Goal: Task Accomplishment & Management: Complete application form

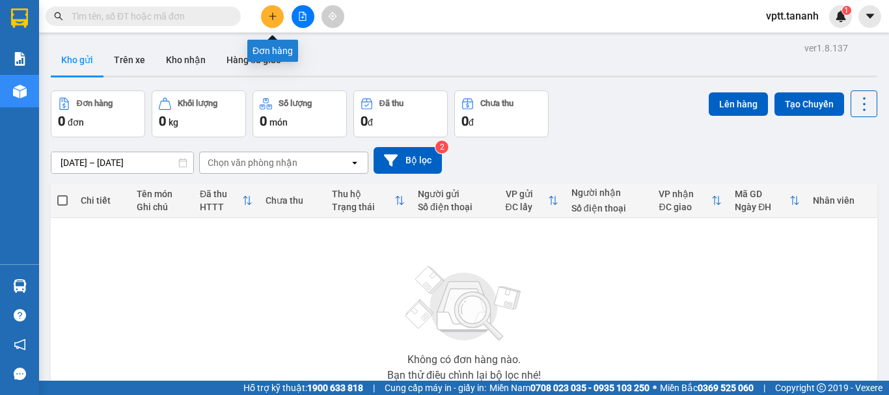
click at [268, 13] on icon "plus" at bounding box center [272, 16] width 9 height 9
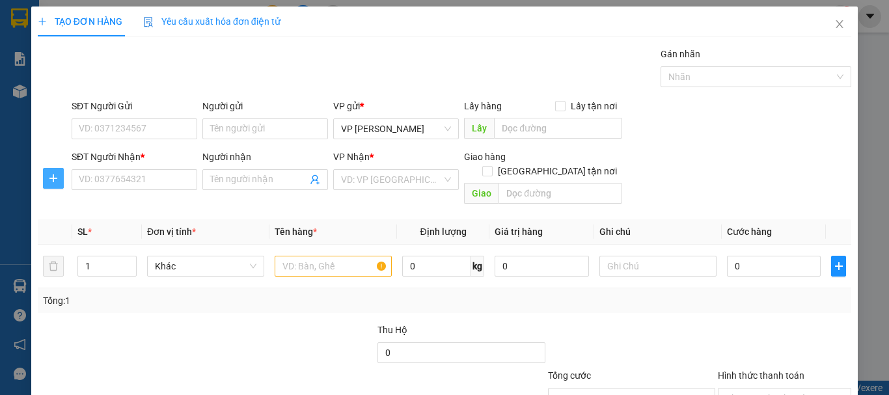
click at [50, 172] on button "button" at bounding box center [53, 178] width 21 height 21
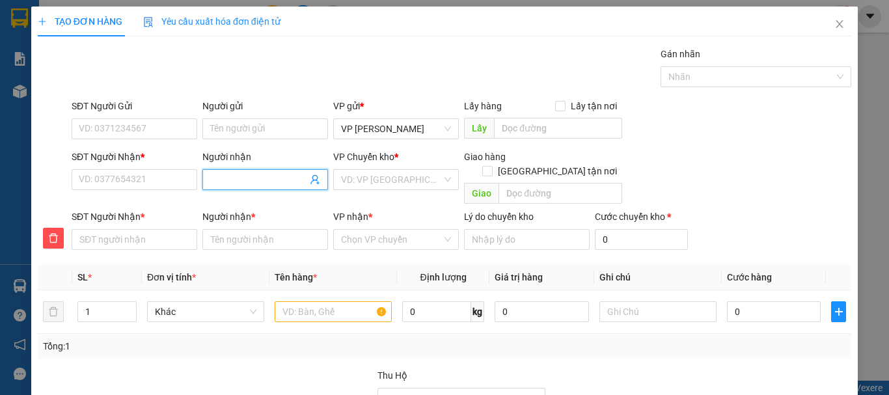
drag, startPoint x: 226, startPoint y: 176, endPoint x: 242, endPoint y: 180, distance: 16.6
click at [226, 177] on input "Người nhận" at bounding box center [258, 179] width 97 height 14
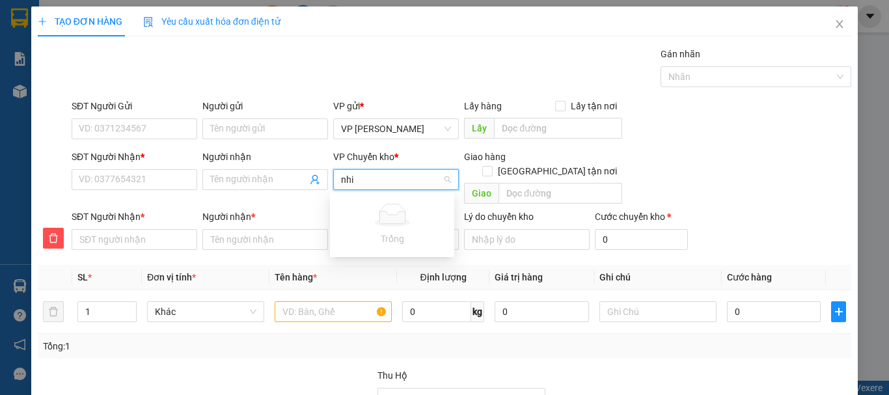
type input "nhi"
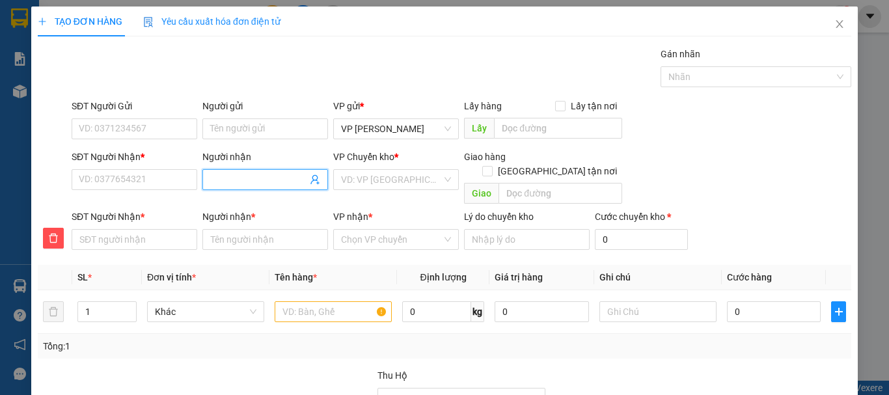
type input "n"
type input "nh"
type input "nhi"
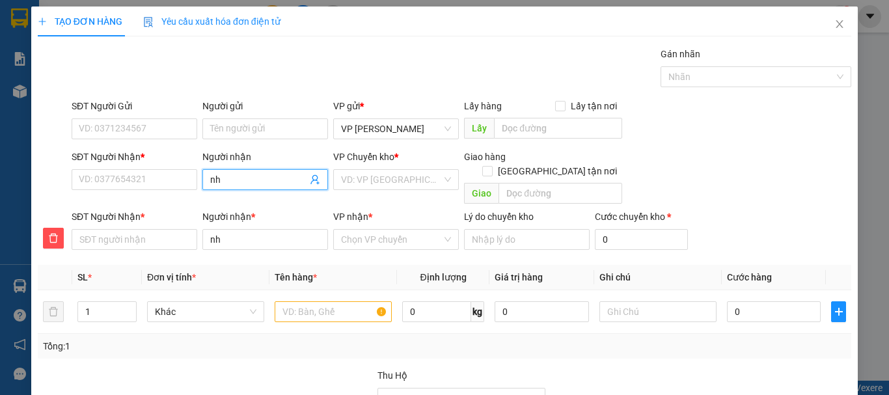
type input "nhi"
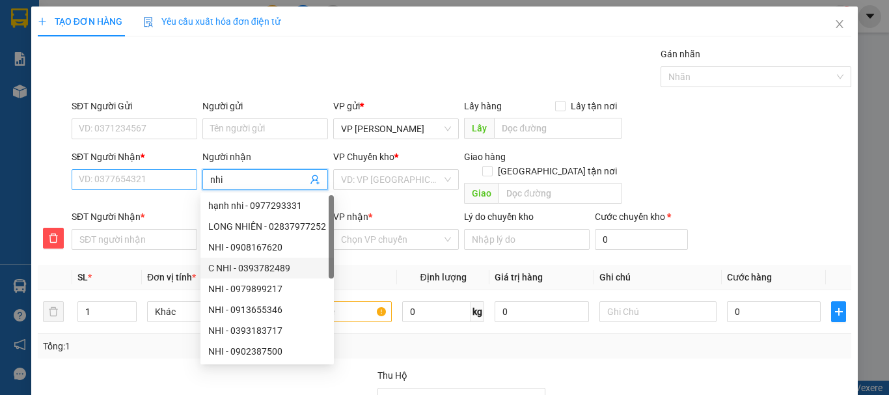
type input "nhi"
click at [111, 178] on input "SĐT Người Nhận *" at bounding box center [135, 179] width 126 height 21
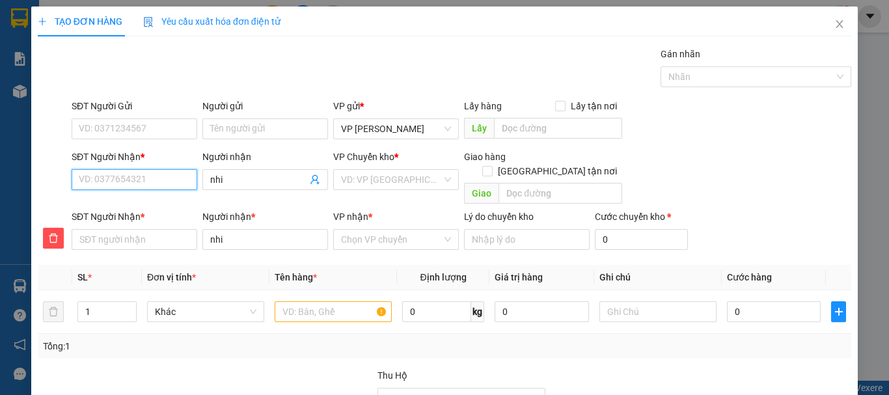
type input "0"
type input "03"
type input "037"
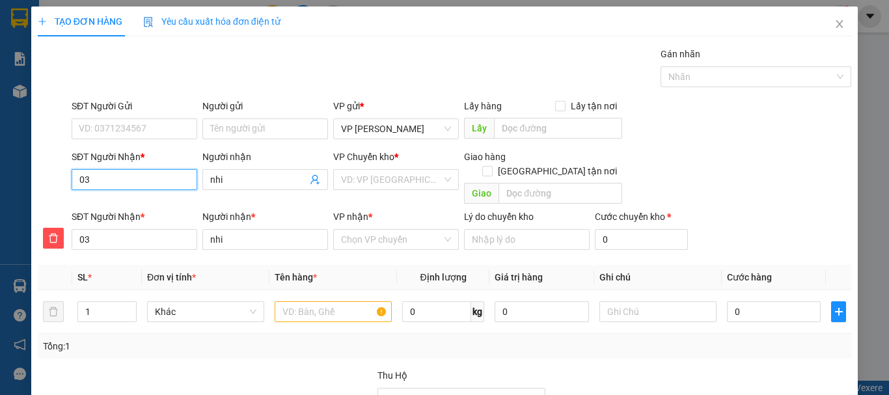
type input "037"
type input "0374"
type input "03749"
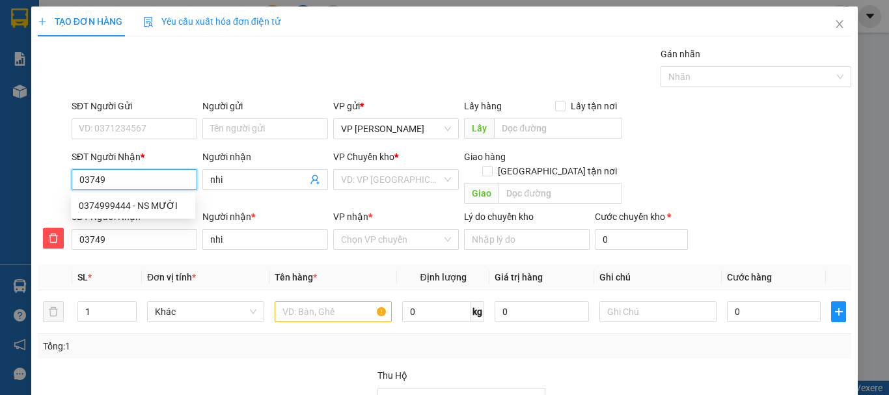
type input "037492"
type input "0374927"
type input "03749276"
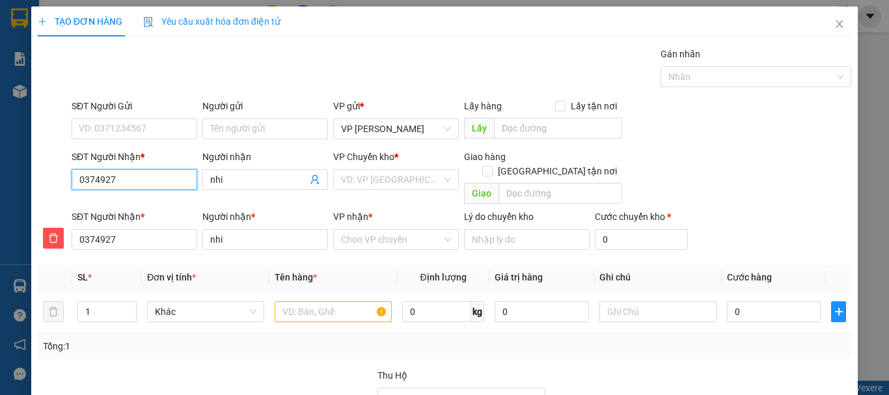
type input "03749276"
type input "037492763"
type input "0374927635"
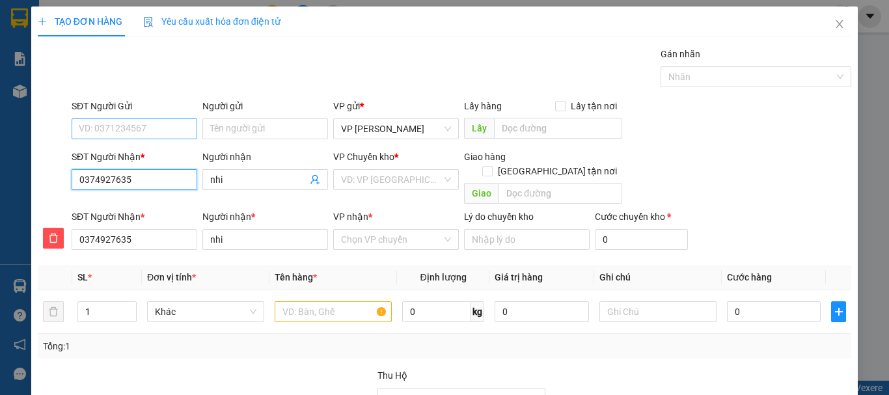
type input "0374927635"
click at [133, 129] on input "SĐT Người Gửi" at bounding box center [135, 128] width 126 height 21
type input "0911898556"
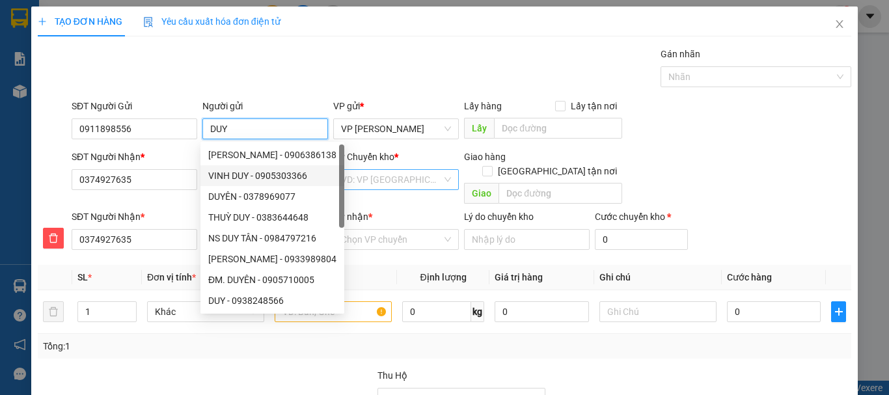
type input "DUY"
click at [373, 182] on input "search" at bounding box center [391, 180] width 101 height 20
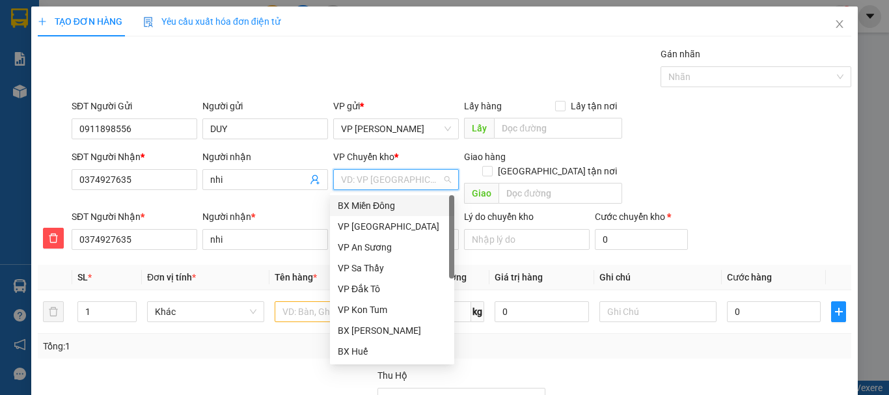
click at [375, 203] on div "BX Miền Đông" at bounding box center [392, 205] width 109 height 14
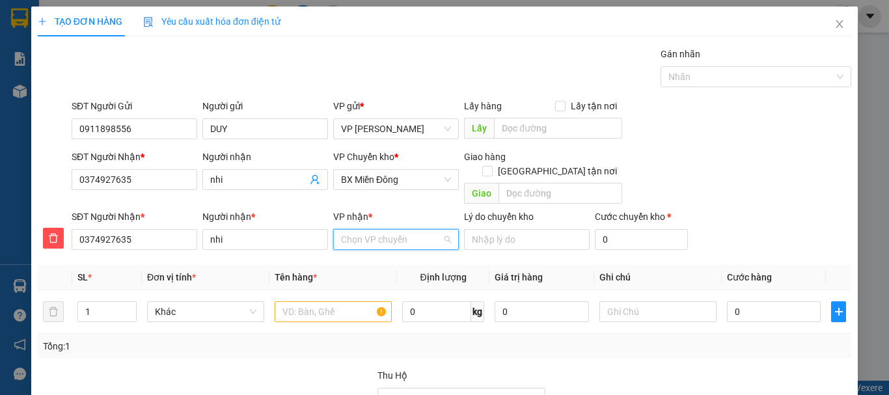
click at [378, 230] on input "VP nhận *" at bounding box center [391, 240] width 101 height 20
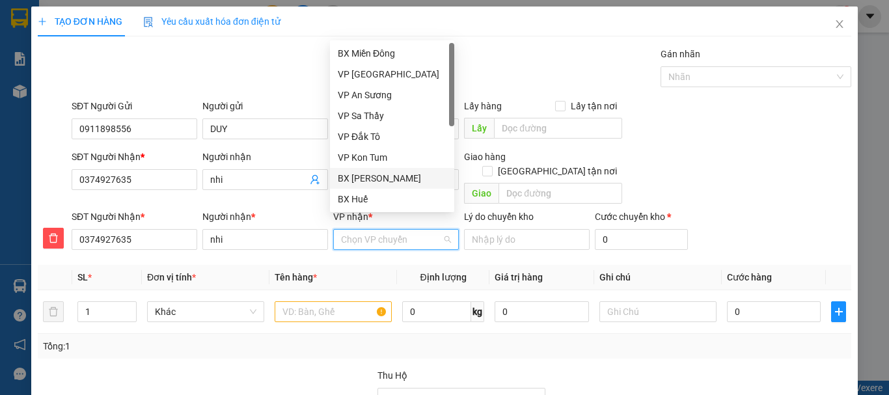
click at [391, 180] on div "BX [PERSON_NAME]" at bounding box center [392, 178] width 109 height 14
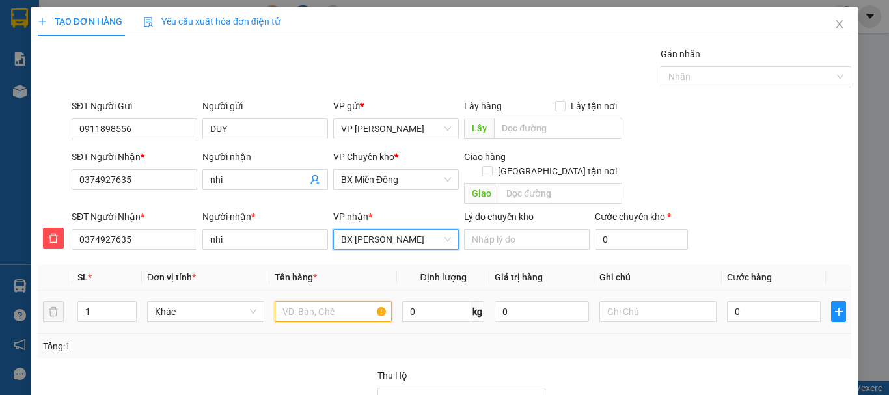
click at [324, 301] on input "text" at bounding box center [333, 311] width 117 height 21
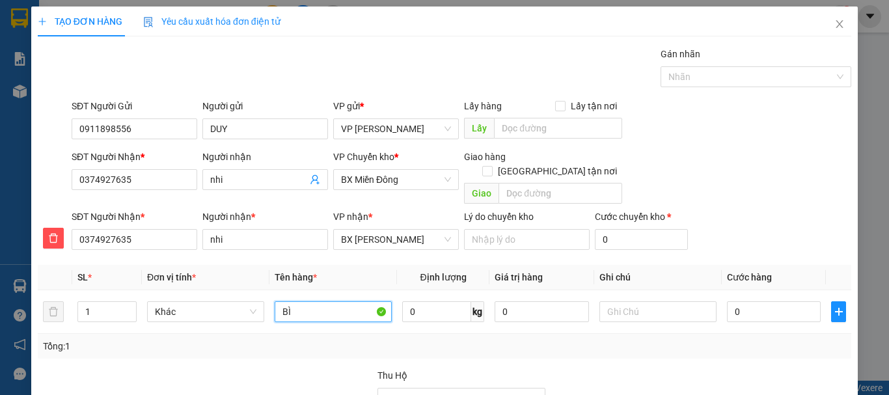
type input "BÌ"
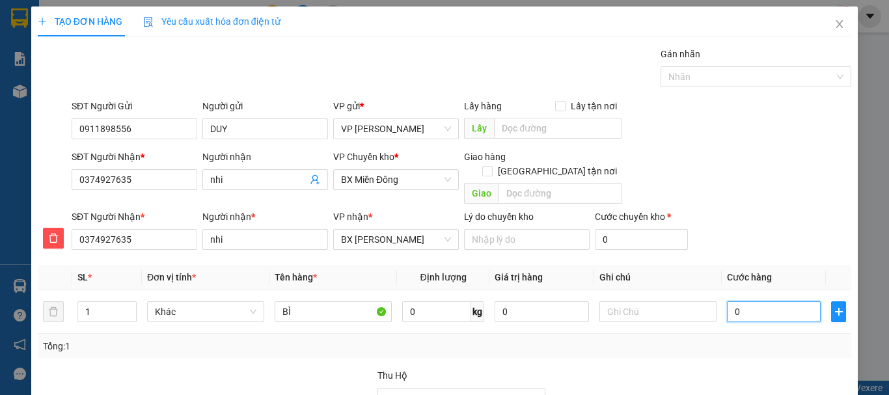
type input "4"
type input "40"
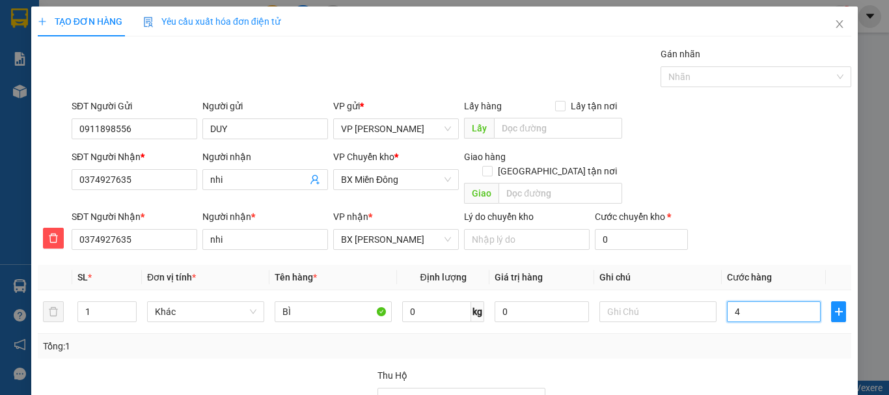
type input "40"
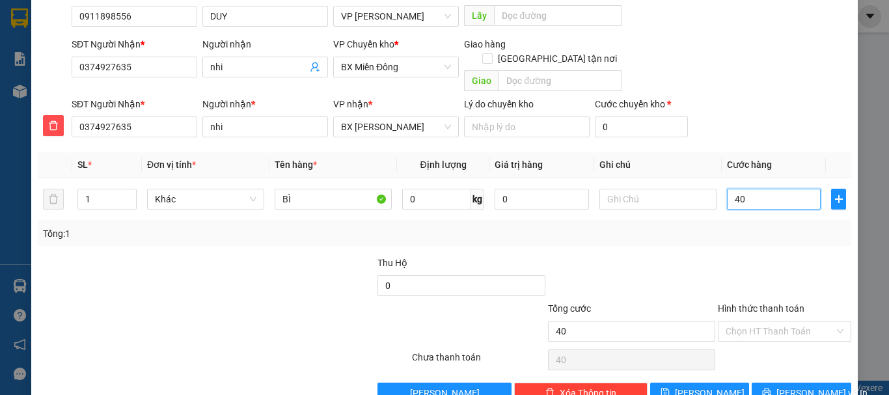
scroll to position [132, 0]
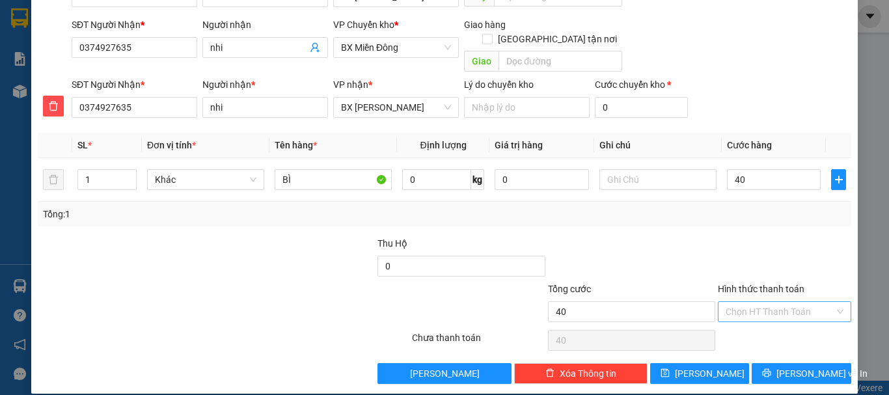
type input "40.000"
click at [757, 302] on input "Hình thức thanh toán" at bounding box center [779, 312] width 109 height 20
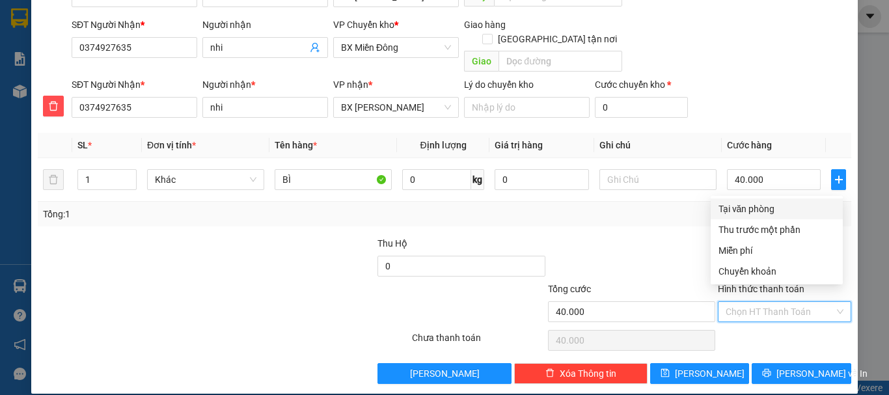
click at [751, 211] on div "Tại văn phòng" at bounding box center [776, 209] width 116 height 14
type input "0"
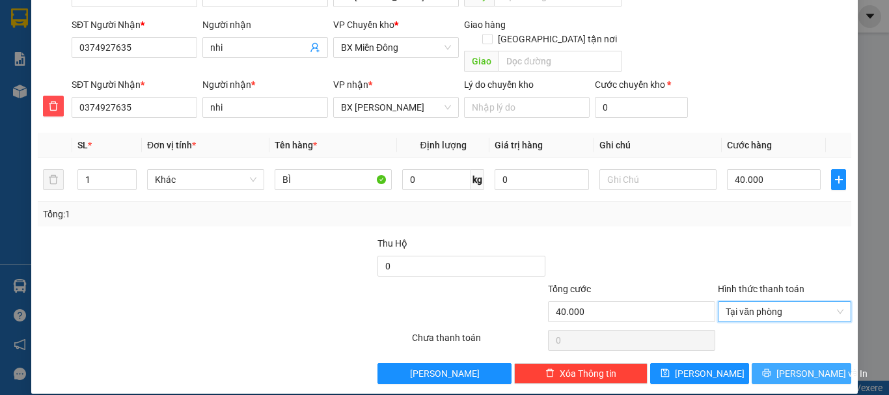
click at [802, 366] on span "[PERSON_NAME] và In" at bounding box center [821, 373] width 91 height 14
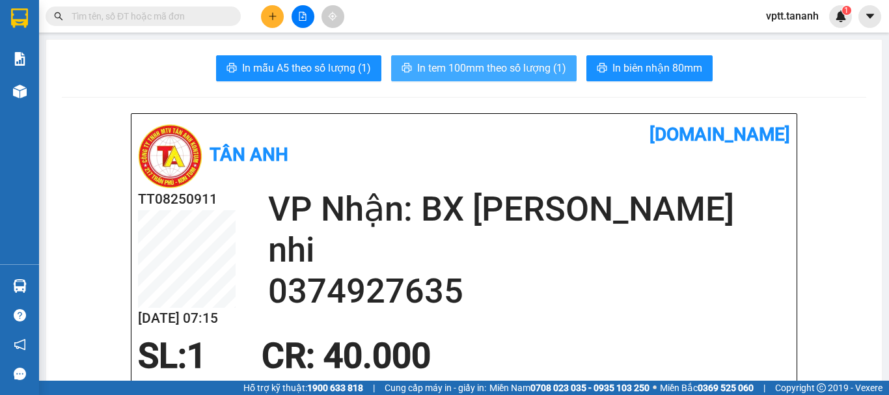
click at [524, 60] on span "In tem 100mm theo số lượng (1)" at bounding box center [491, 68] width 149 height 16
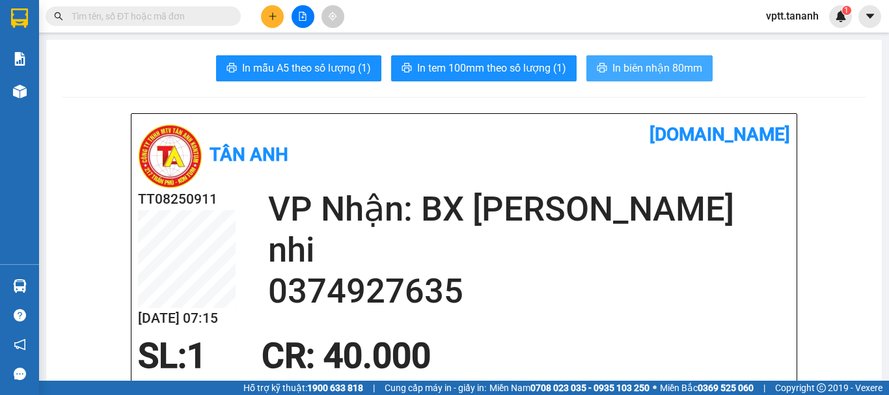
click at [670, 66] on span "In biên nhận 80mm" at bounding box center [657, 68] width 90 height 16
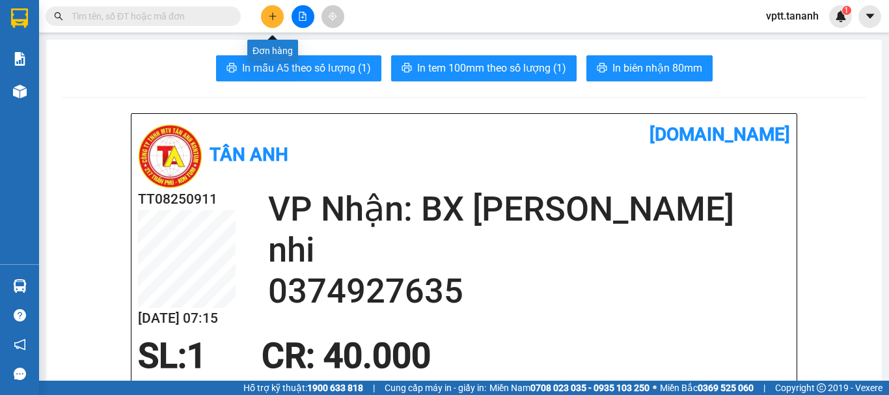
click at [273, 21] on button at bounding box center [272, 16] width 23 height 23
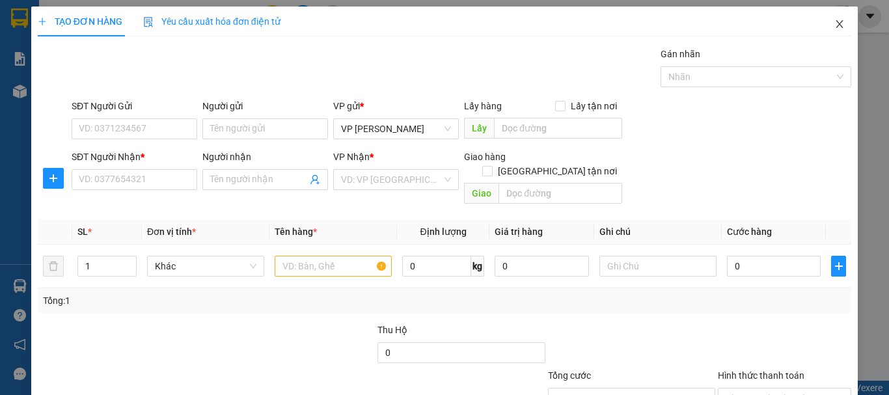
click at [834, 25] on icon "close" at bounding box center [839, 24] width 10 height 10
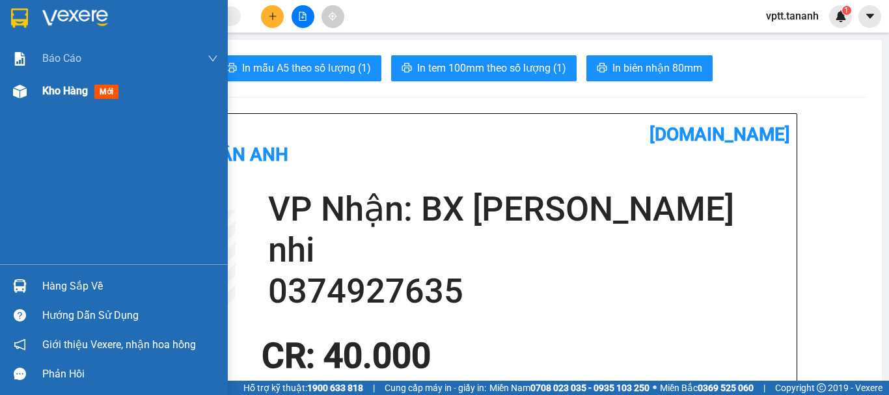
click at [57, 89] on span "Kho hàng" at bounding box center [65, 91] width 46 height 12
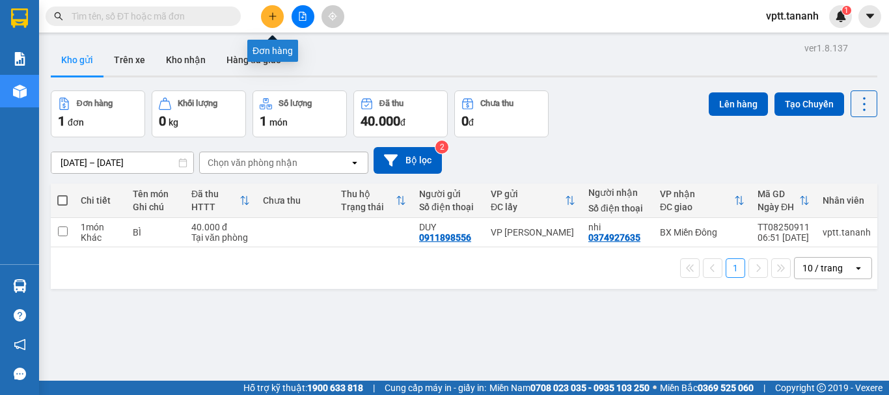
click at [275, 13] on icon "plus" at bounding box center [272, 16] width 9 height 9
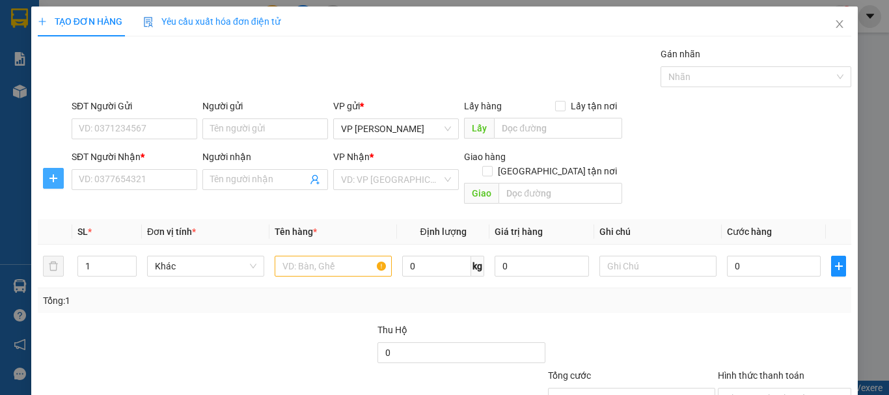
click at [53, 176] on icon "plus" at bounding box center [53, 178] width 10 height 10
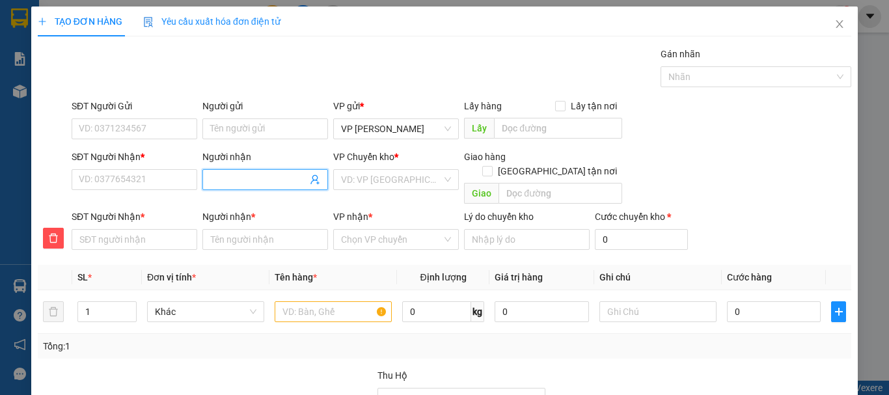
click at [223, 179] on input "Người nhận" at bounding box center [258, 179] width 97 height 14
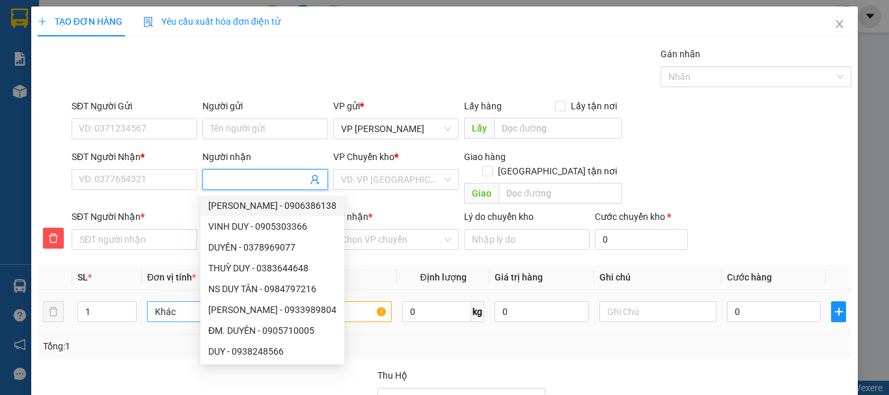
type input "C"
type input "CO"
type input "CÔ"
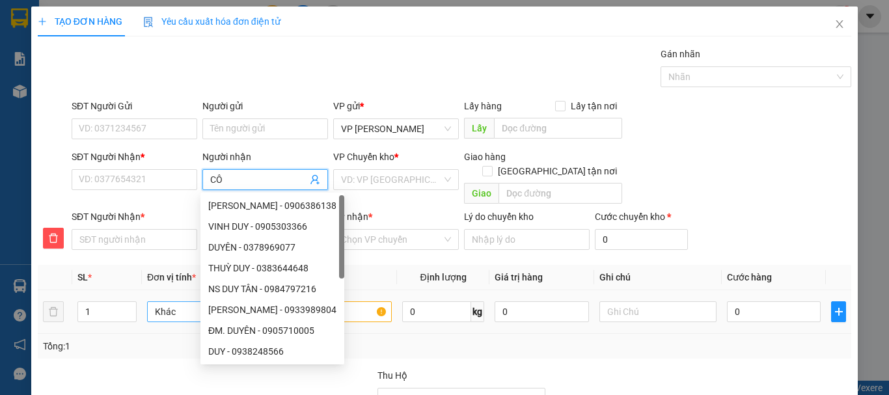
type input "CÔ"
type input "CÔ T"
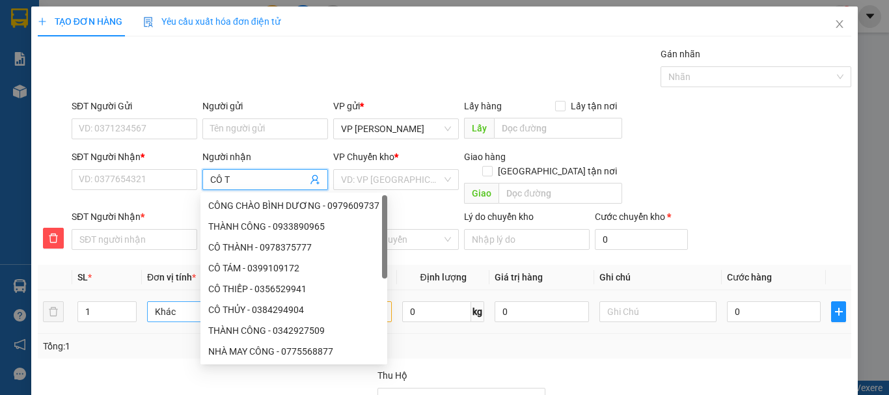
type input "CÔ TH"
type input "CÔ THE"
type input "CÔ THÊ"
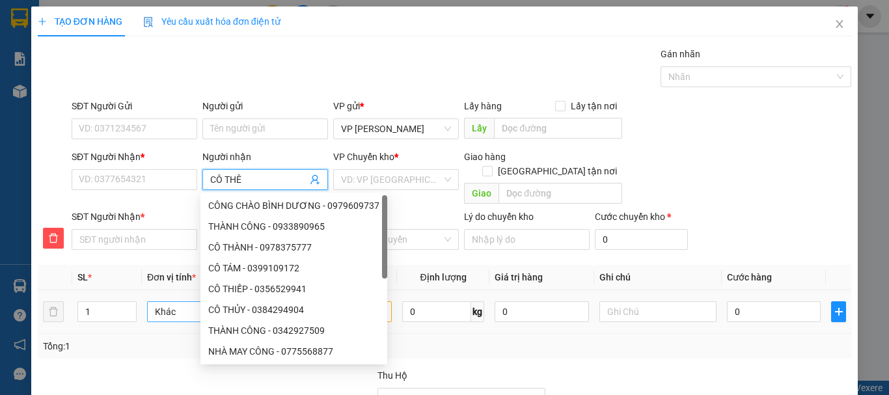
type input "CÔ THÊ"
type input "CÔ THẾ"
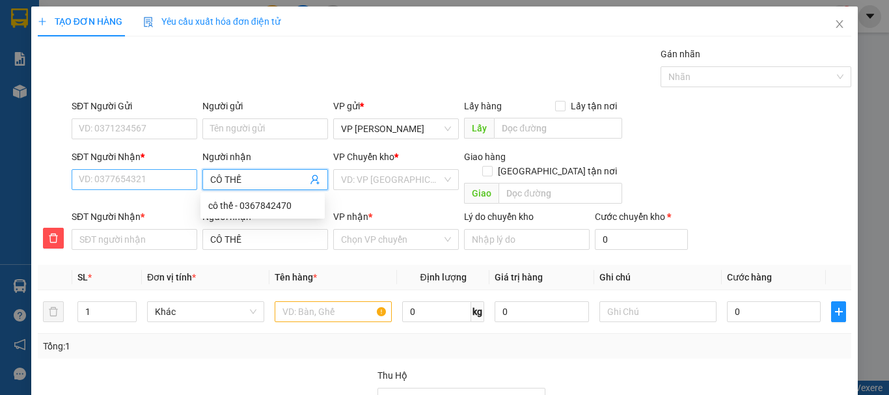
type input "CÔ THẾ0"
type input "CÔ THẾ09"
type input "CÔ THẾ096"
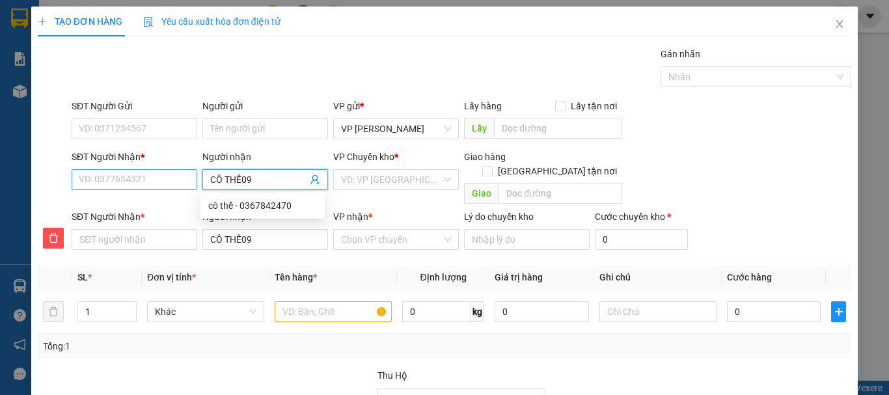
type input "CÔ THẾ096"
type input "CÔ THẾ0968"
click at [133, 178] on input "SĐT Người Nhận *" at bounding box center [135, 179] width 126 height 21
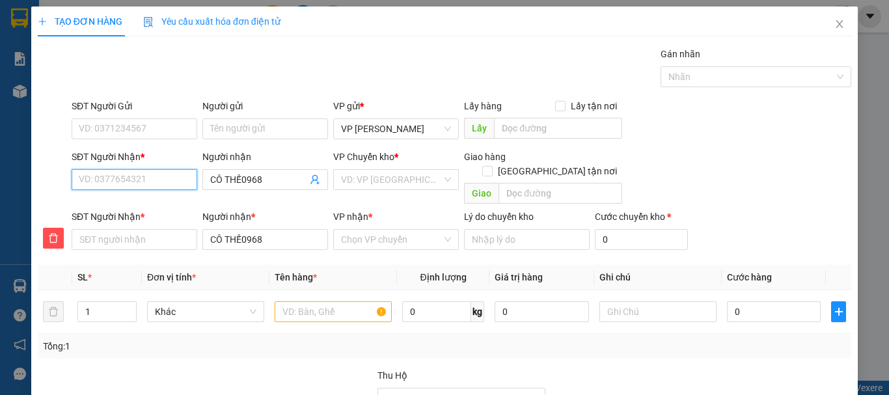
type input "0"
type input "09"
type input "096"
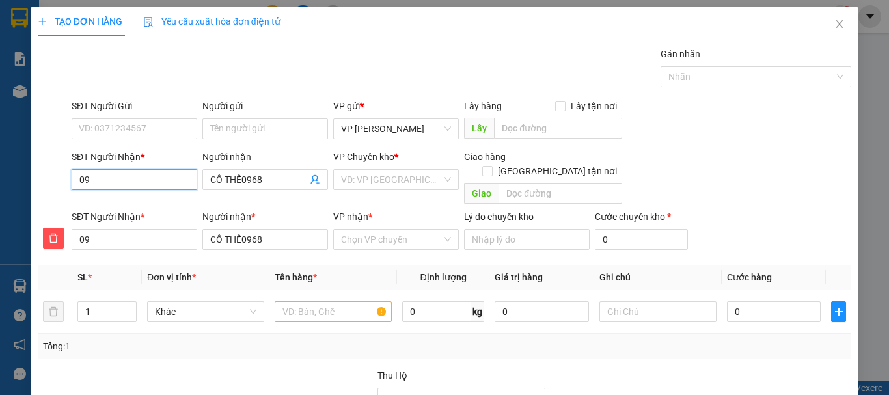
type input "096"
type input "0968"
type input "09688"
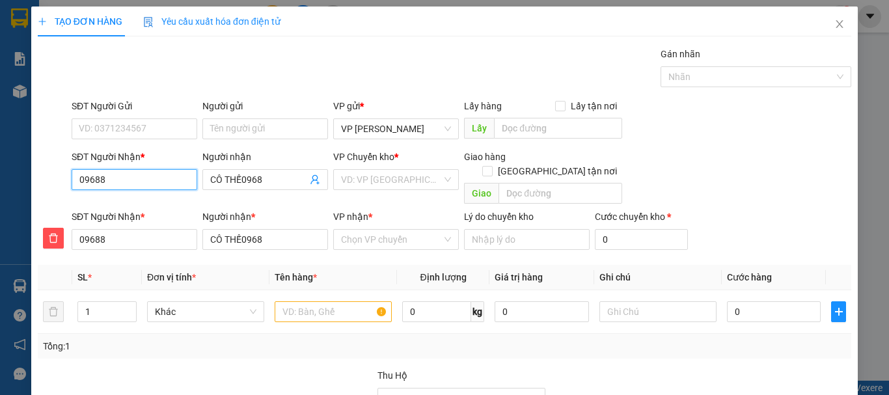
type input "096886"
type input "0968863"
type input "09688635"
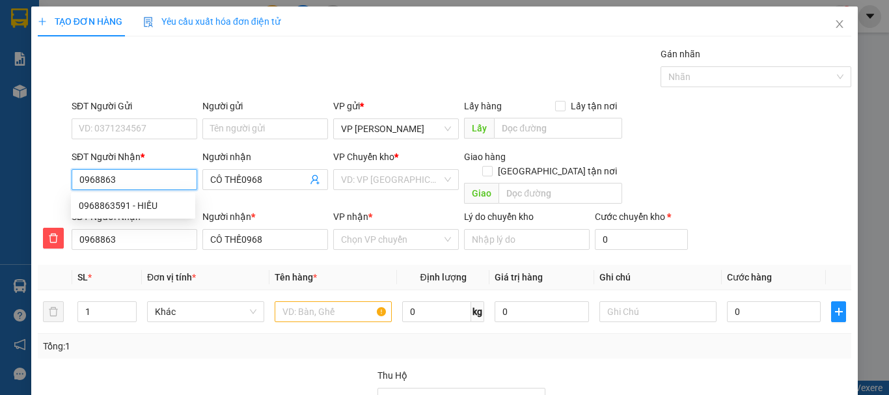
type input "09688635"
type input "096886359"
type input "0968863591"
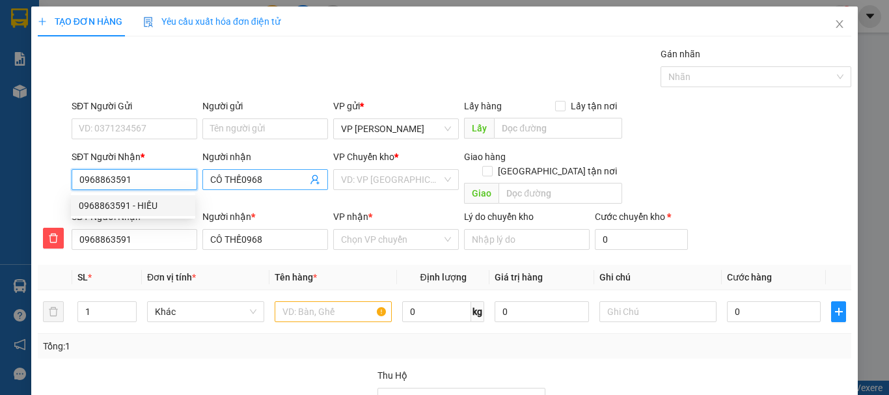
type input "0968863591"
click at [262, 178] on input "CÔ THẾ0968" at bounding box center [258, 179] width 97 height 14
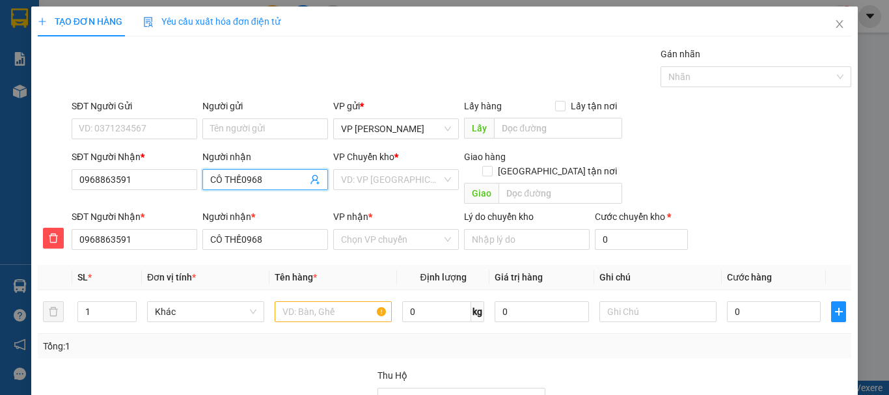
type input "CÔ THẾ096"
type input "CÔ THẾ09"
type input "CÔ THẾ0"
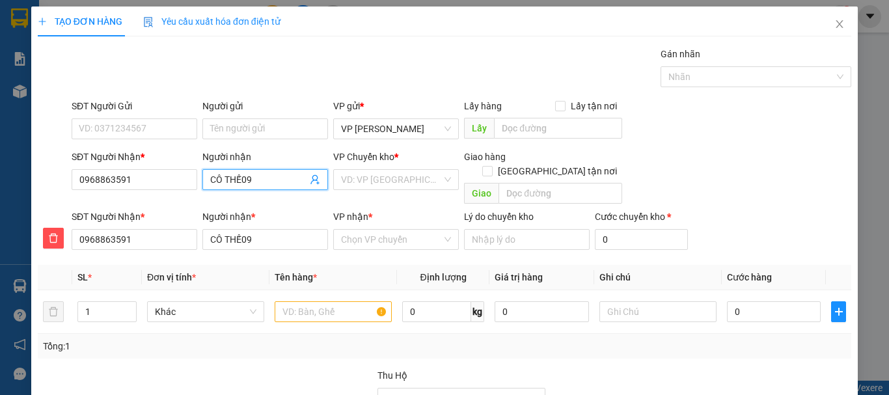
type input "CÔ THẾ0"
type input "CÔ THẾ"
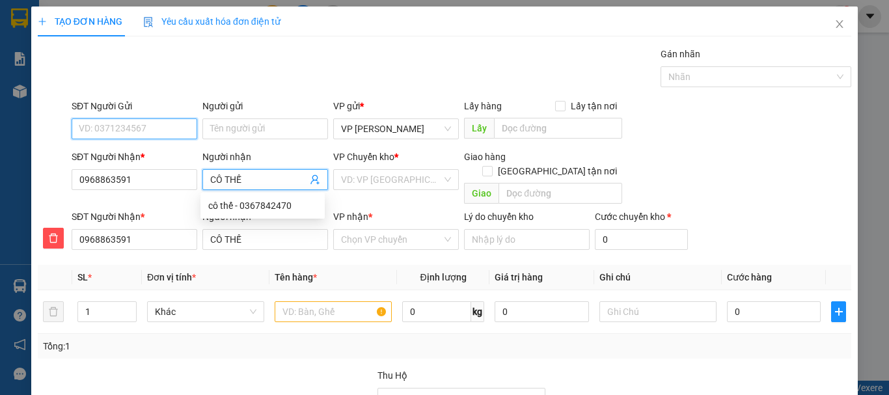
click at [136, 130] on input "SĐT Người Gửi" at bounding box center [135, 128] width 126 height 21
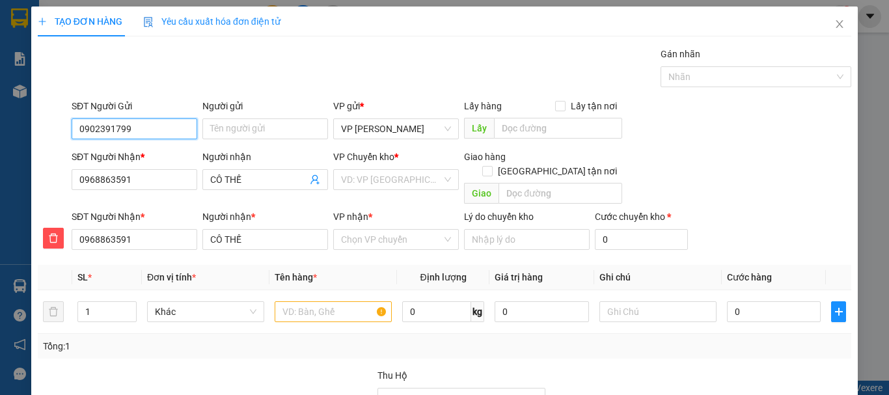
type input "0902391799"
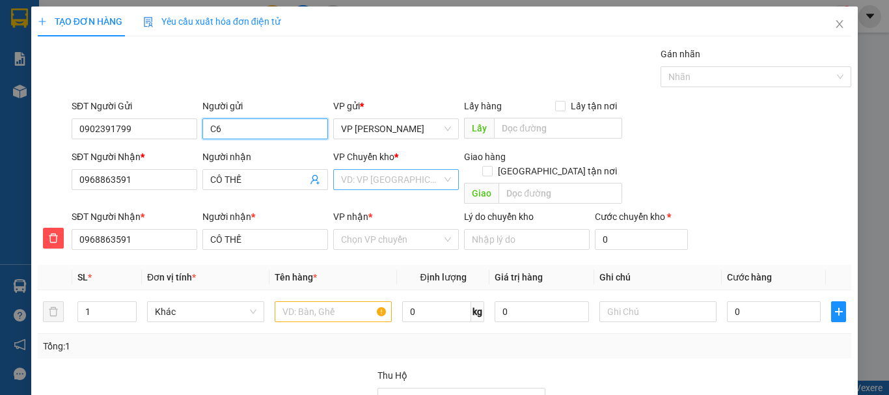
type input "C6"
click at [400, 178] on input "search" at bounding box center [391, 180] width 101 height 20
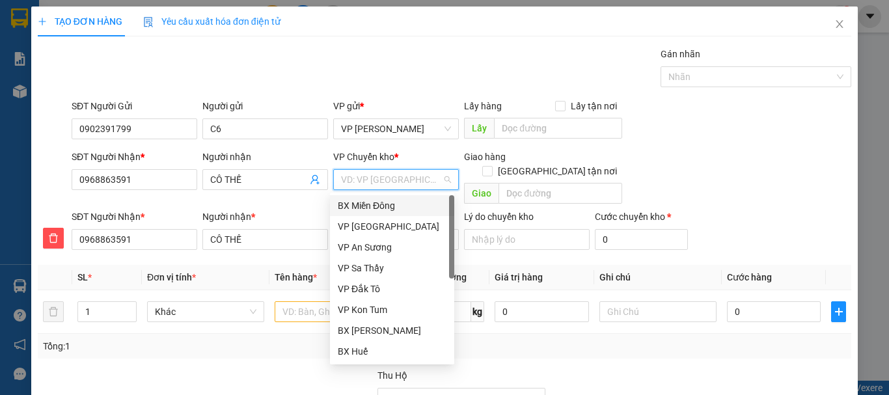
click at [401, 206] on div "BX Miền Đông" at bounding box center [392, 205] width 109 height 14
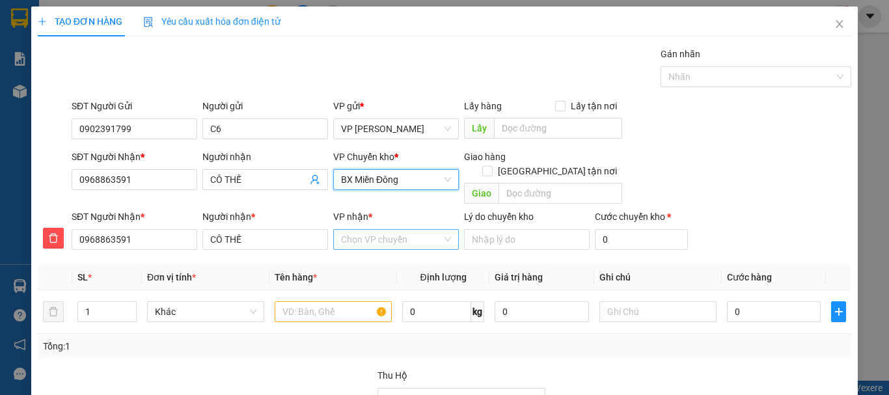
click at [392, 230] on input "VP nhận *" at bounding box center [391, 240] width 101 height 20
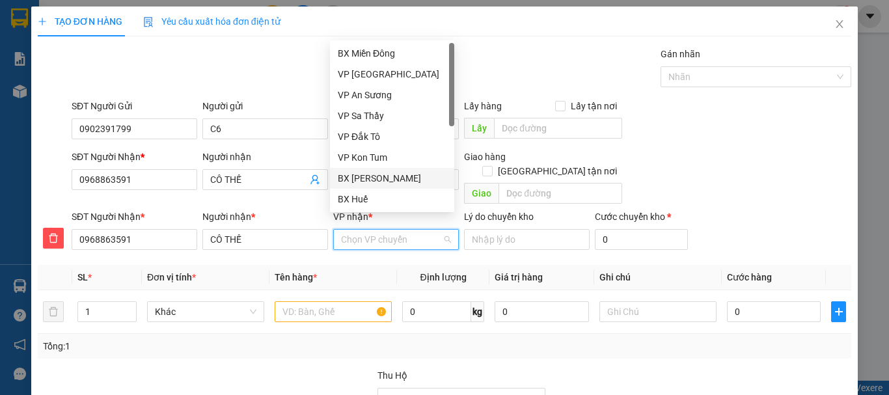
click at [405, 179] on div "BX [PERSON_NAME]" at bounding box center [392, 178] width 109 height 14
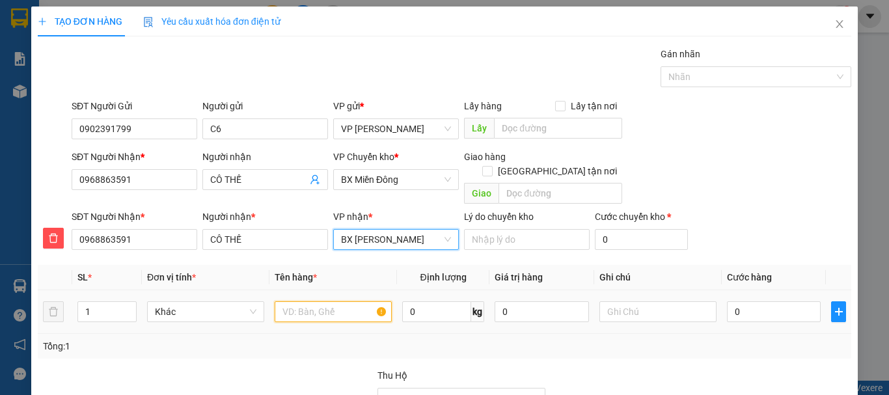
click at [323, 301] on input "text" at bounding box center [333, 311] width 117 height 21
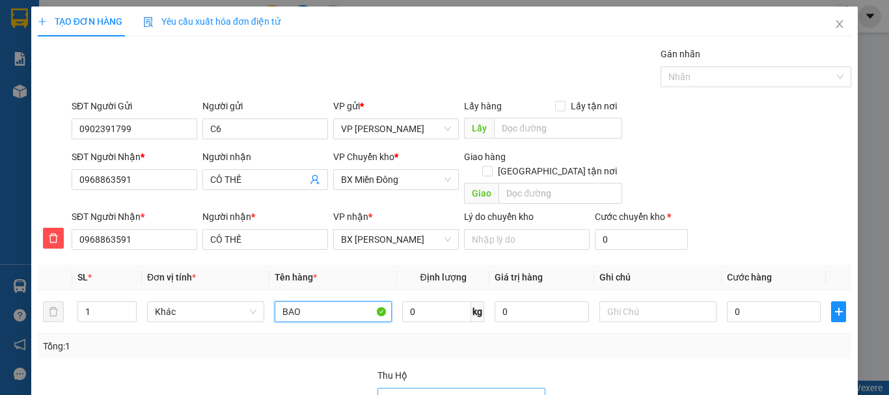
type input "BAO"
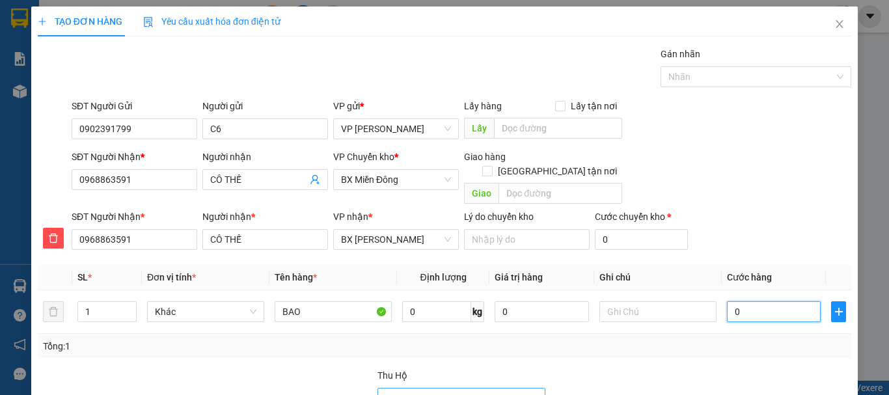
type input "1"
type input "10"
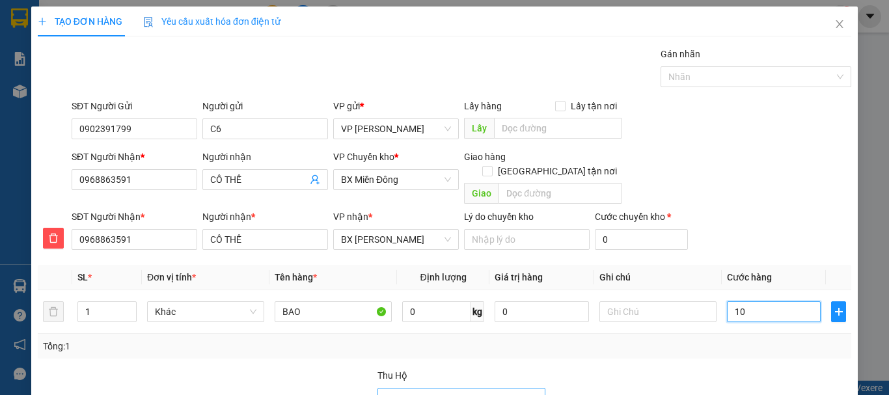
type input "10"
type input "100"
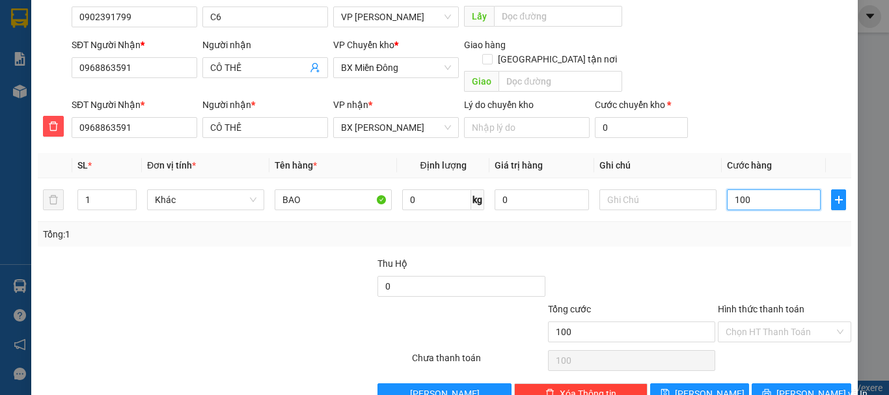
scroll to position [130, 0]
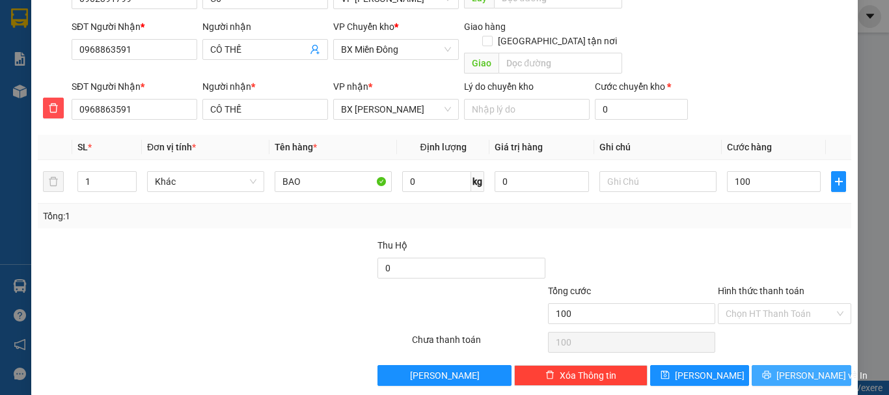
type input "100.000"
click at [803, 368] on span "[PERSON_NAME] và In" at bounding box center [821, 375] width 91 height 14
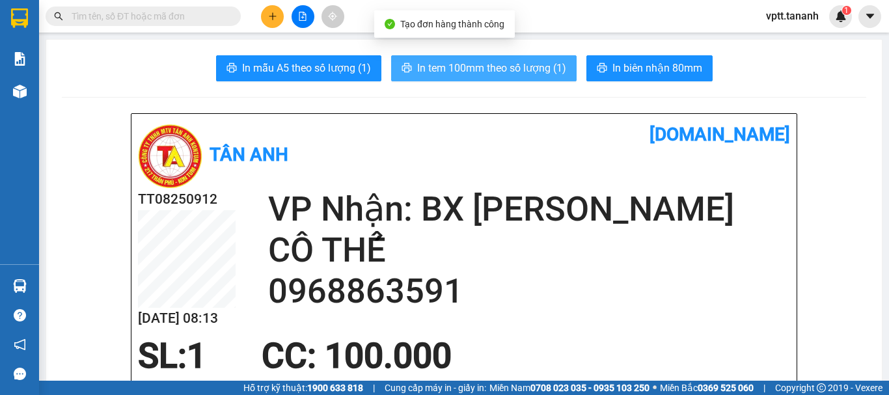
click at [483, 66] on span "In tem 100mm theo số lượng (1)" at bounding box center [491, 68] width 149 height 16
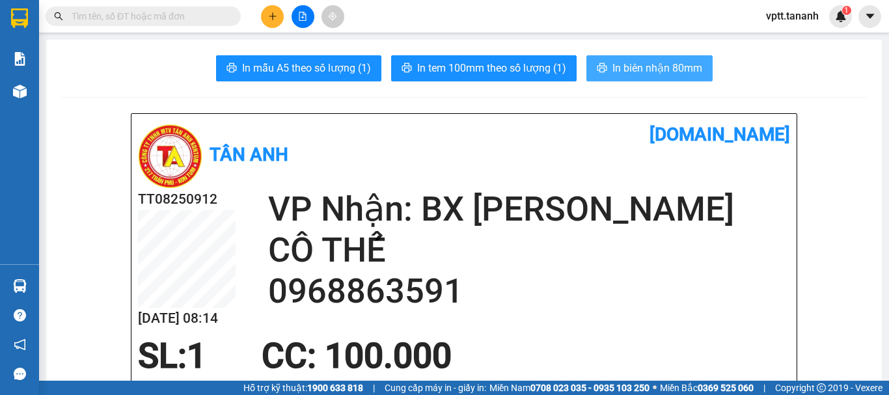
click at [628, 60] on span "In biên nhận 80mm" at bounding box center [657, 68] width 90 height 16
click at [273, 14] on icon "plus" at bounding box center [272, 16] width 9 height 9
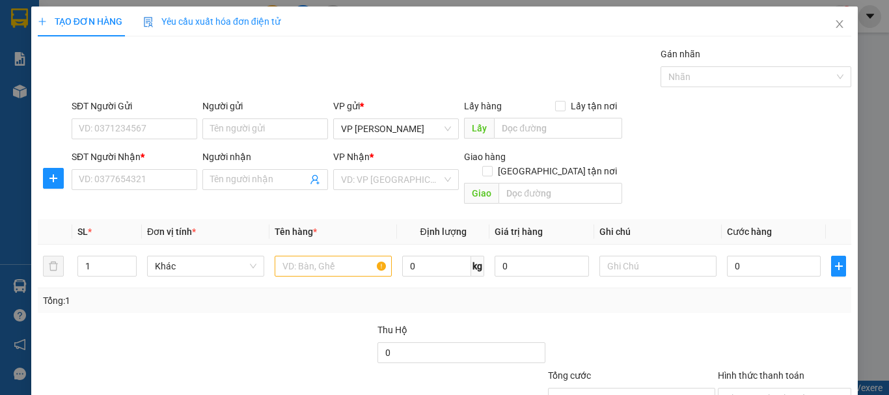
drag, startPoint x: 240, startPoint y: 178, endPoint x: 241, endPoint y: 168, distance: 9.8
click at [240, 177] on input "Người nhận" at bounding box center [258, 179] width 97 height 14
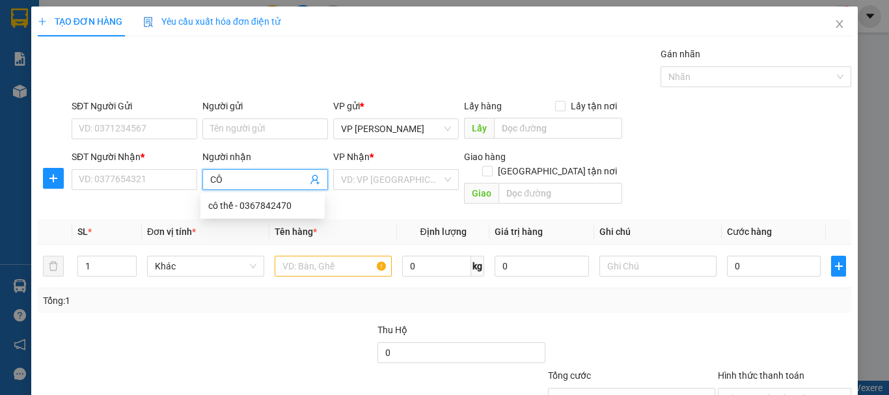
type input "C"
click at [254, 325] on div at bounding box center [291, 346] width 170 height 46
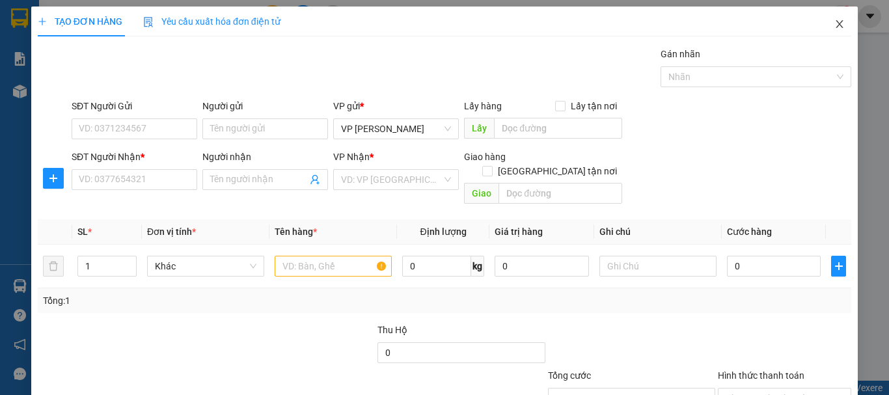
click at [834, 27] on icon "close" at bounding box center [839, 24] width 10 height 10
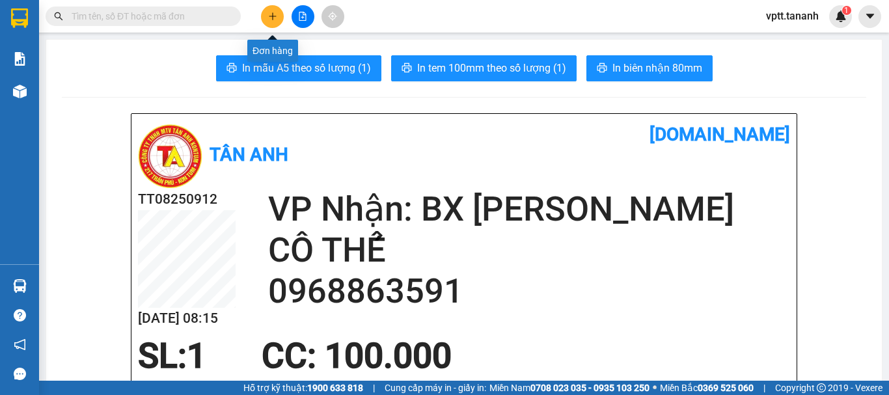
click at [276, 21] on button at bounding box center [272, 16] width 23 height 23
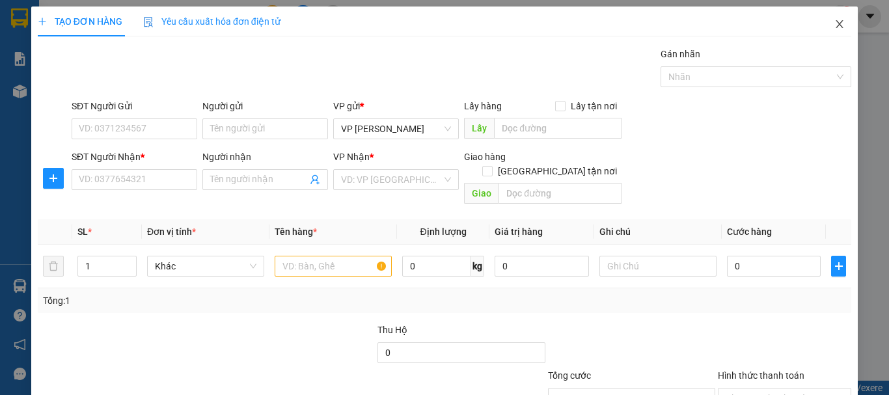
click at [834, 20] on icon "close" at bounding box center [839, 24] width 10 height 10
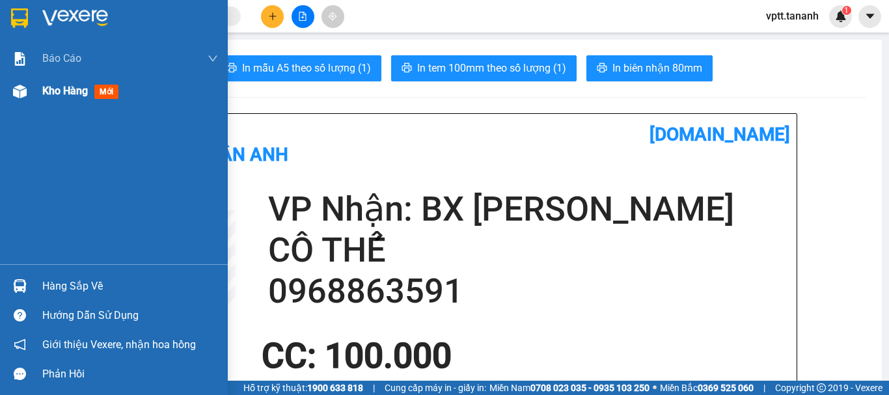
click at [33, 92] on div "Kho hàng mới" at bounding box center [114, 91] width 228 height 33
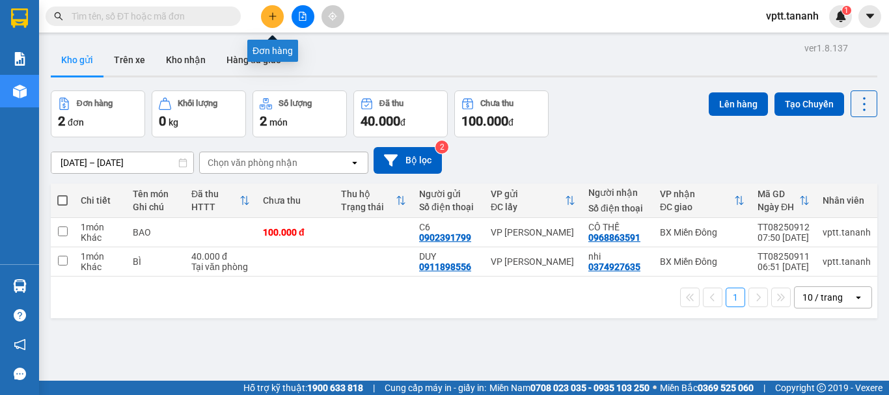
click at [270, 18] on icon "plus" at bounding box center [272, 16] width 9 height 9
